Goal: Information Seeking & Learning: Learn about a topic

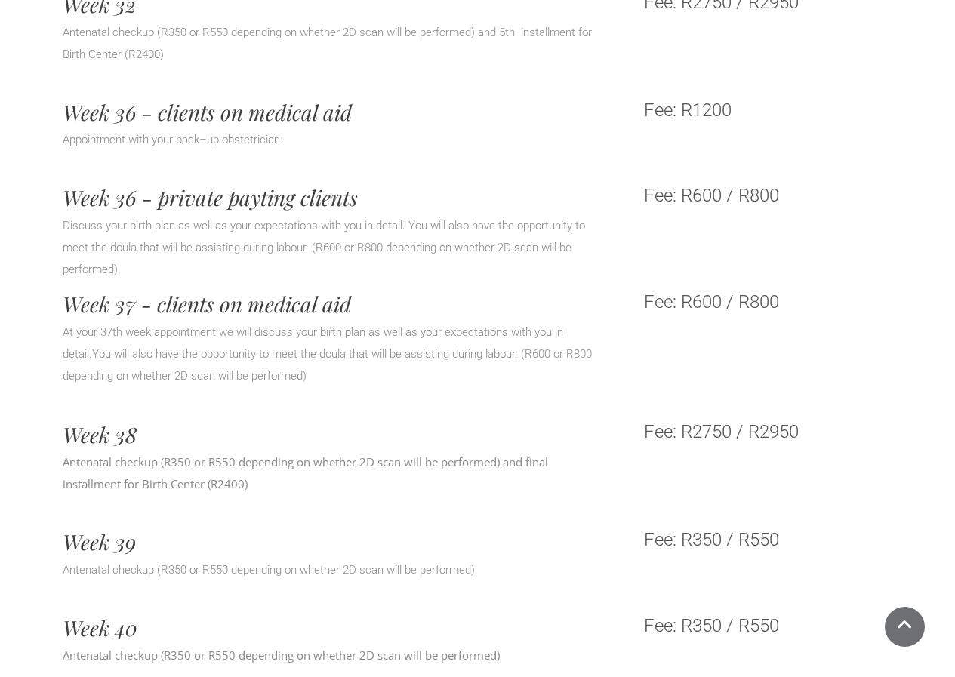
scroll to position [6342, 0]
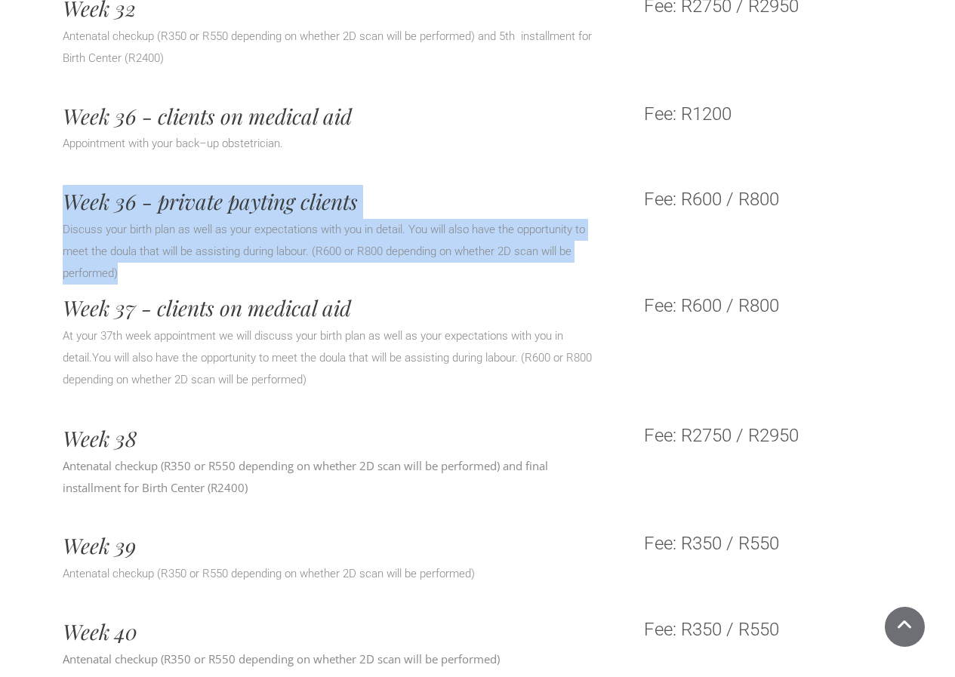
drag, startPoint x: 236, startPoint y: 254, endPoint x: 51, endPoint y: 189, distance: 195.8
click at [51, 189] on div "Week 32 Antenatal checkup (R350 or R550 depending on whether 2D scan will be pe…" at bounding box center [477, 257] width 955 height 538
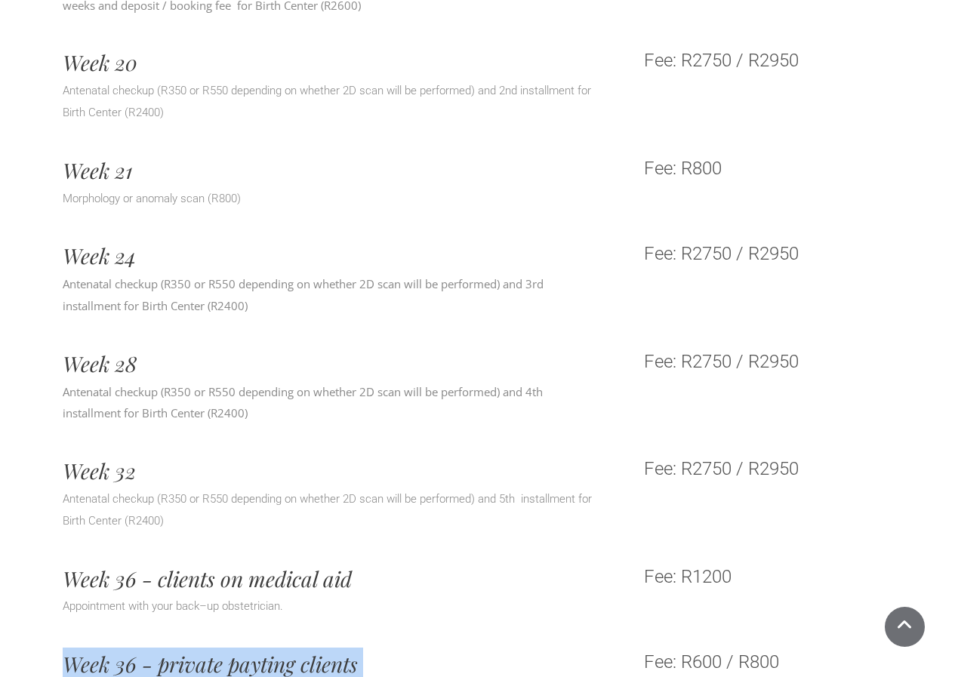
scroll to position [5813, 0]
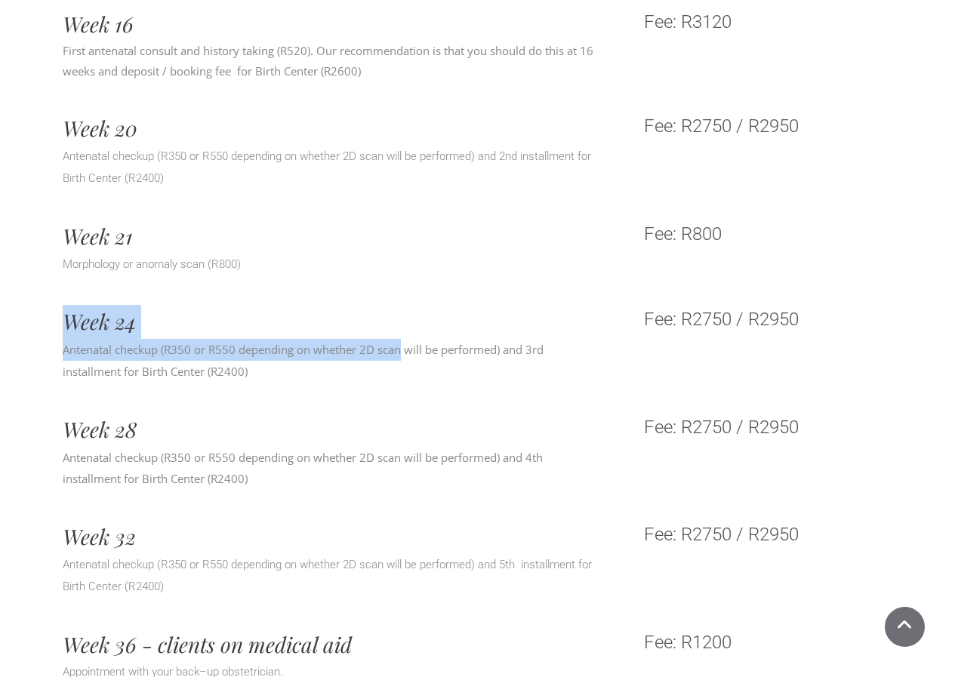
drag, startPoint x: 402, startPoint y: 340, endPoint x: 40, endPoint y: 300, distance: 364.7
click at [40, 300] on div "Week 20 Antenatal checkup (R350 or R550 depending on whether 2D scan will be pe…" at bounding box center [477, 312] width 955 height 408
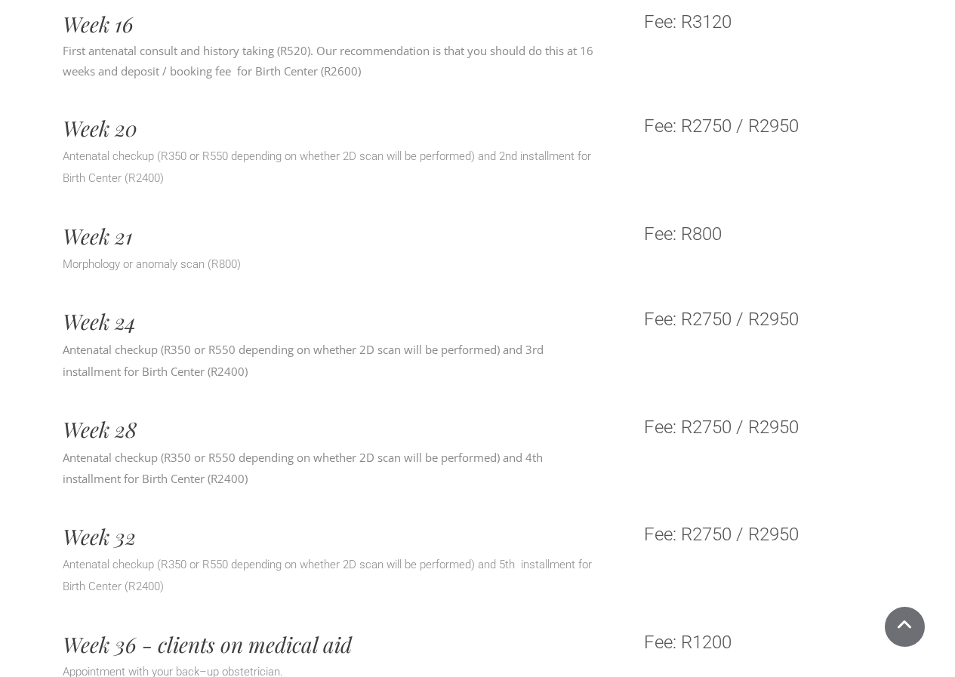
click at [560, 339] on p "Antenatal checkup (R350 or R550 depending on whether 2D scan will be performed)…" at bounding box center [333, 361] width 540 height 44
